Goal: Check status: Check status

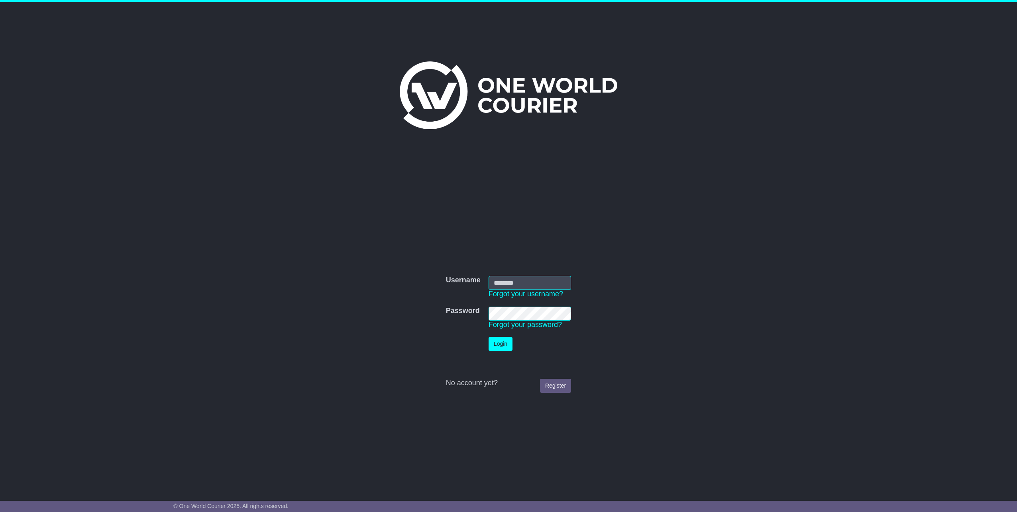
type input "**********"
click at [508, 346] on button "Login" at bounding box center [501, 344] width 24 height 14
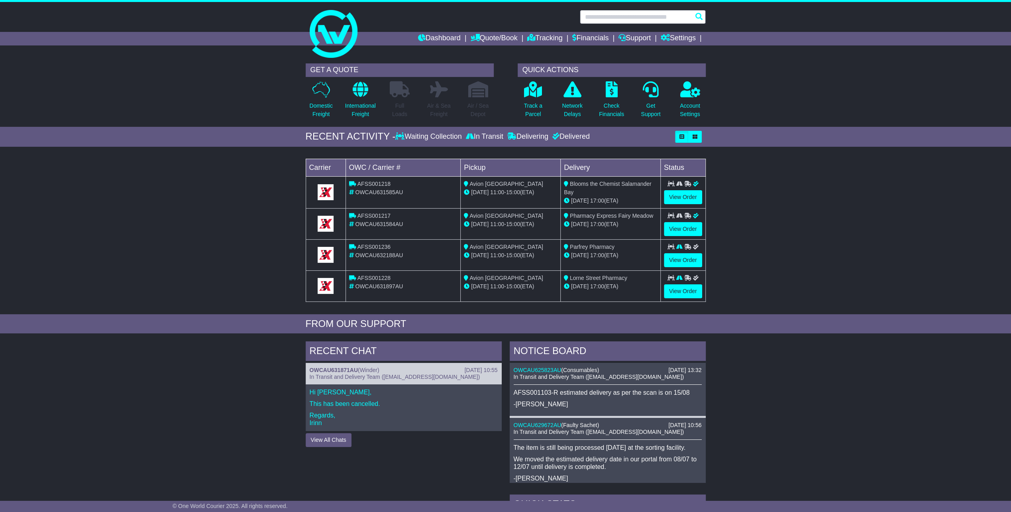
click at [611, 19] on input "text" at bounding box center [643, 17] width 126 height 14
type input "******"
click at [557, 33] on link "Tracking" at bounding box center [544, 39] width 35 height 14
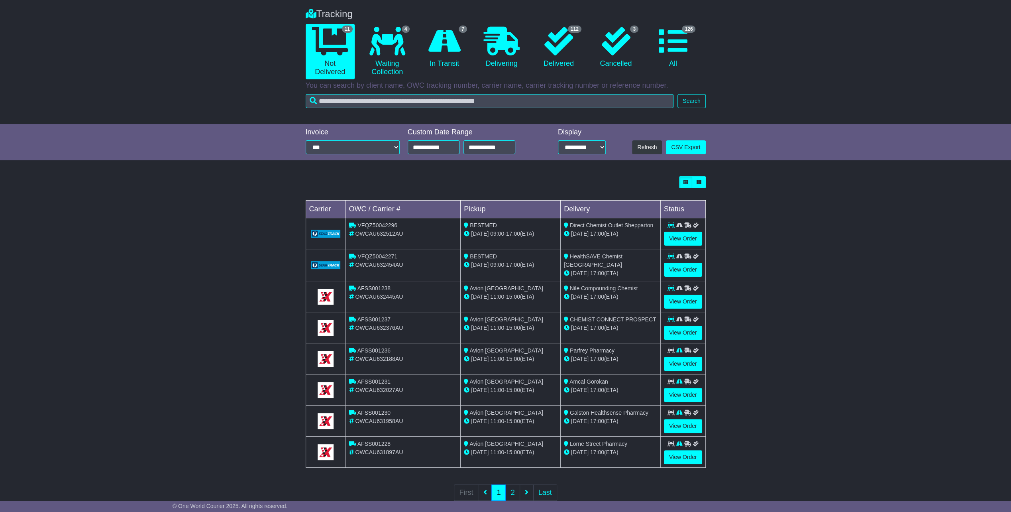
scroll to position [73, 0]
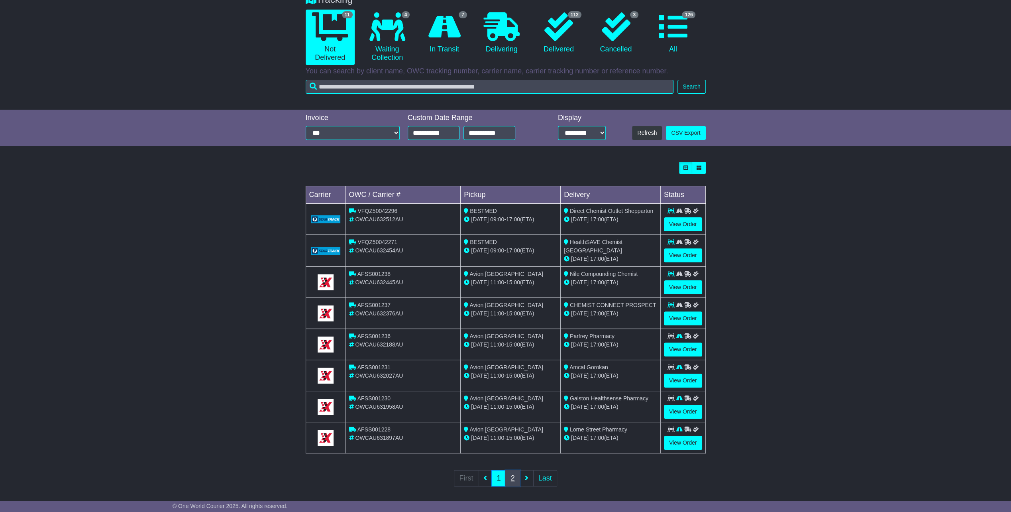
click at [510, 471] on link "2" at bounding box center [512, 478] width 14 height 16
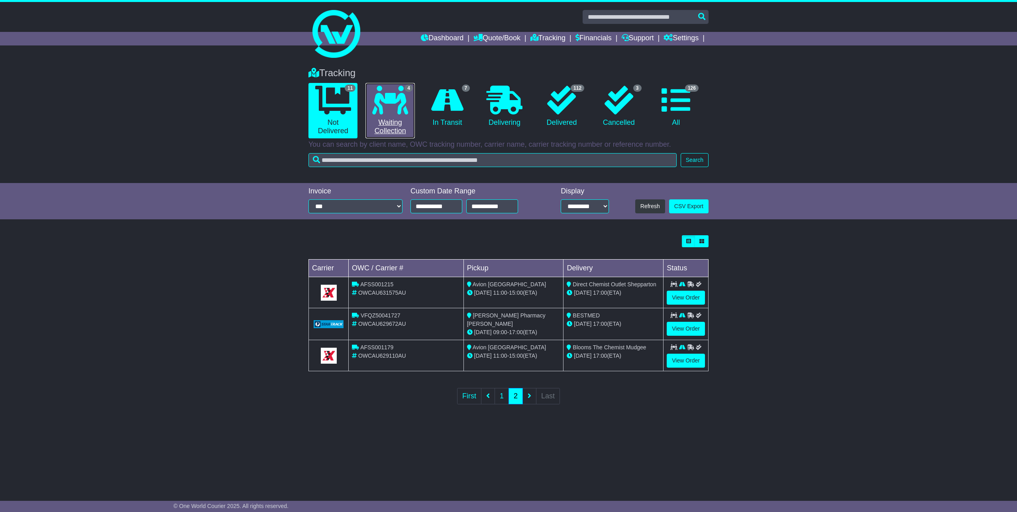
click at [406, 115] on link "4 Waiting Collection" at bounding box center [390, 110] width 49 height 55
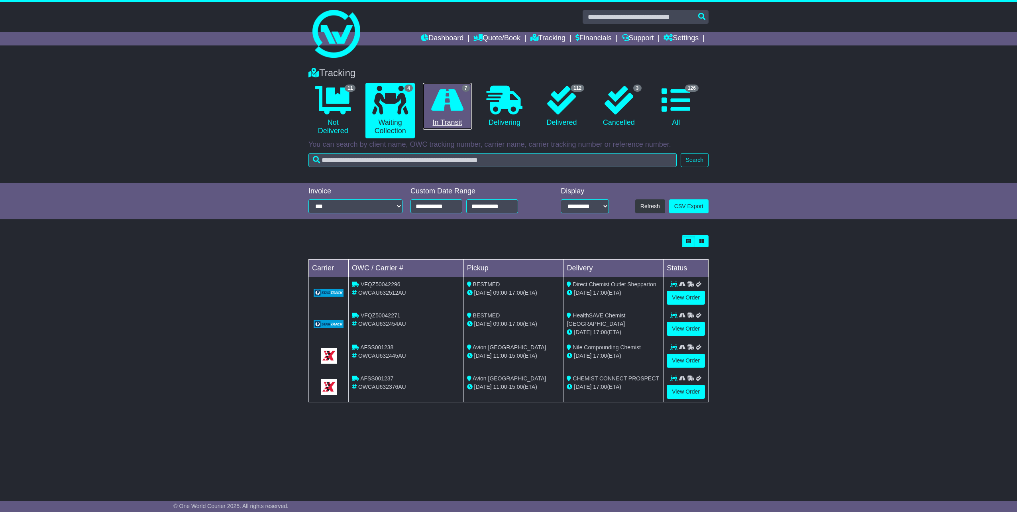
click at [445, 104] on icon at bounding box center [447, 100] width 32 height 29
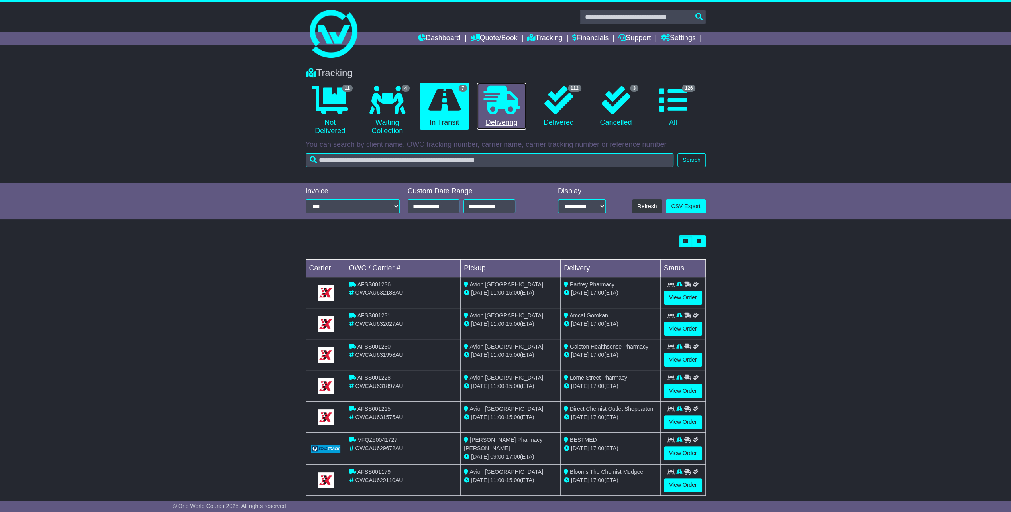
click at [506, 104] on icon at bounding box center [502, 100] width 36 height 29
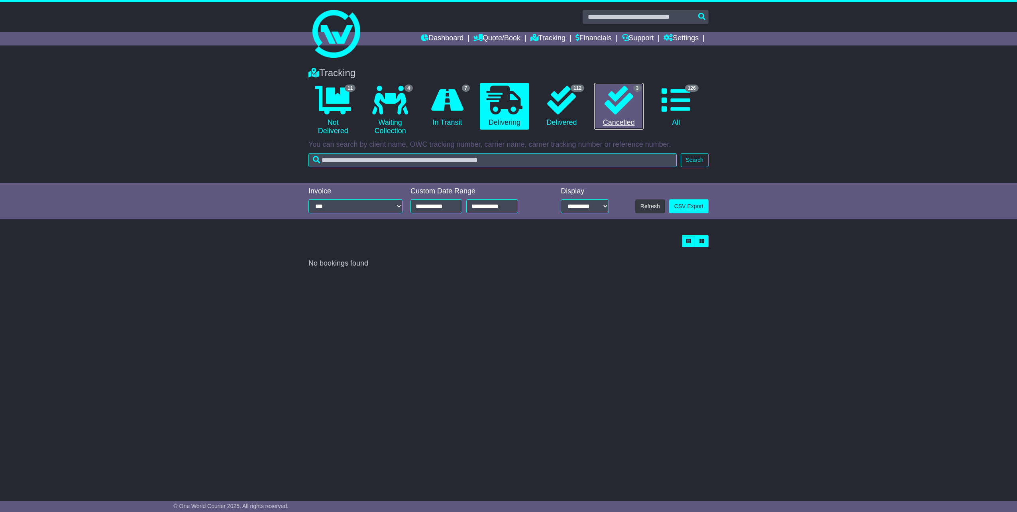
click at [636, 106] on link "3 Cancelled" at bounding box center [618, 106] width 49 height 47
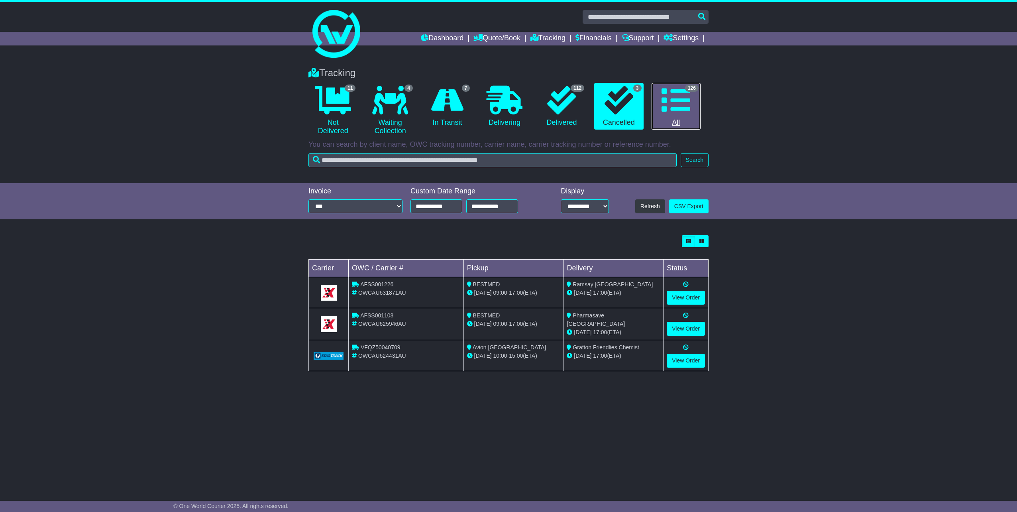
click at [679, 112] on icon at bounding box center [676, 100] width 29 height 29
